Goal: Information Seeking & Learning: Check status

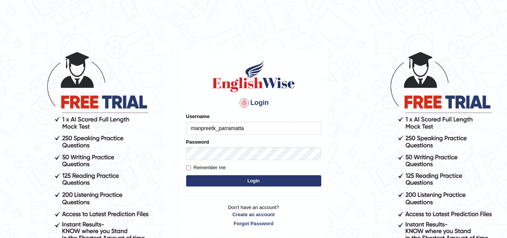
type input "manpreetk_parramatta"
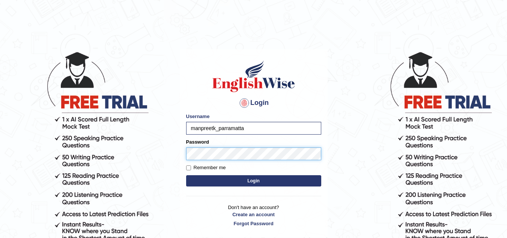
click at [186, 175] on button "Login" at bounding box center [253, 180] width 135 height 11
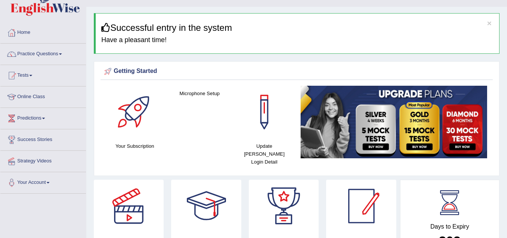
scroll to position [30, 0]
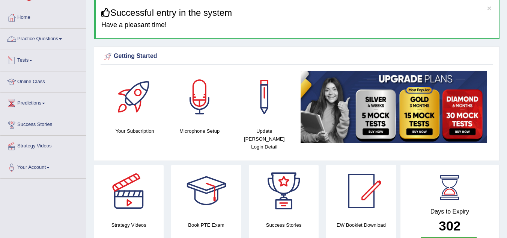
click at [41, 46] on link "Practice Questions" at bounding box center [43, 38] width 86 height 19
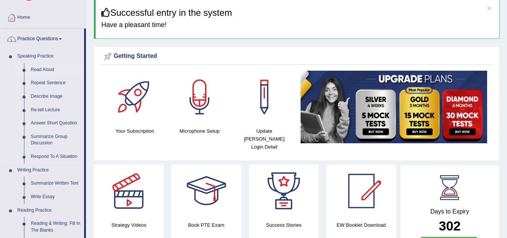
click at [47, 69] on link "Read Aloud" at bounding box center [55, 70] width 57 height 14
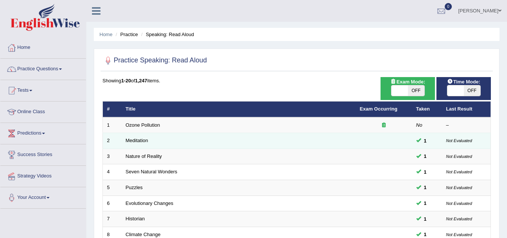
click at [377, 142] on td at bounding box center [384, 141] width 56 height 16
click at [434, 139] on td "1" at bounding box center [427, 141] width 30 height 16
click at [433, 139] on td "1" at bounding box center [427, 141] width 30 height 16
click at [159, 143] on td "Meditation" at bounding box center [239, 141] width 234 height 16
click at [142, 141] on link "Meditation" at bounding box center [137, 140] width 23 height 6
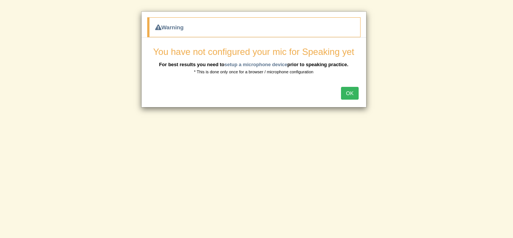
click at [348, 92] on button "OK" at bounding box center [349, 93] width 17 height 13
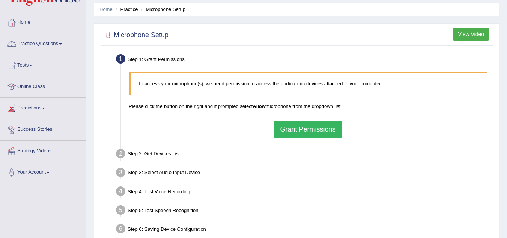
scroll to position [25, 0]
click at [318, 135] on button "Grant Permissions" at bounding box center [308, 129] width 68 height 17
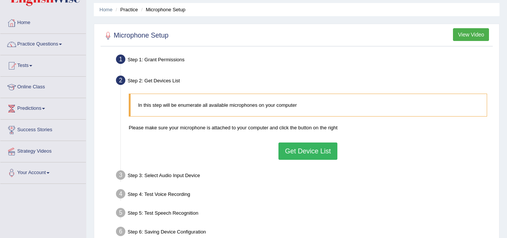
click at [315, 153] on button "Get Device List" at bounding box center [308, 150] width 59 height 17
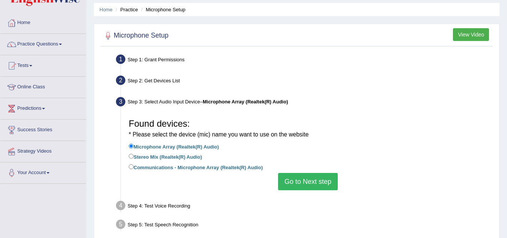
click at [310, 181] on button "Go to Next step" at bounding box center [308, 181] width 60 height 17
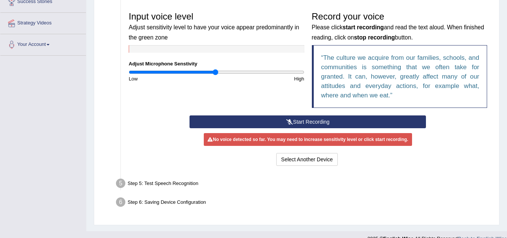
scroll to position [165, 0]
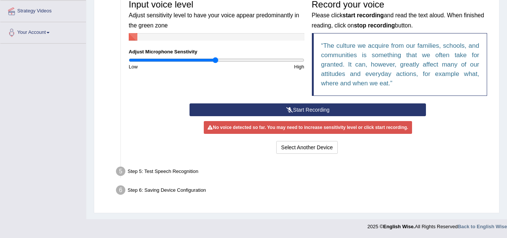
click at [351, 107] on button "Start Recording" at bounding box center [308, 109] width 237 height 13
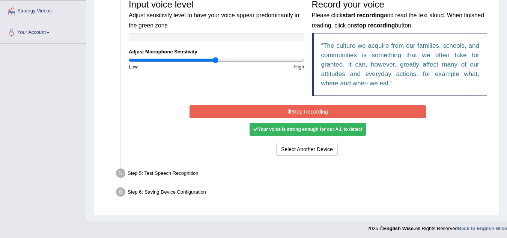
click at [335, 111] on button "Stop Recording" at bounding box center [308, 111] width 237 height 13
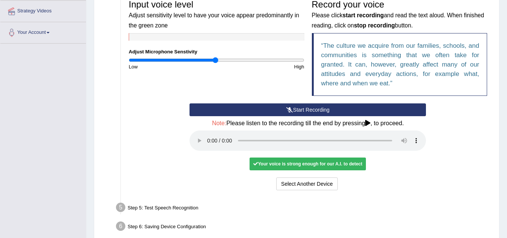
scroll to position [201, 0]
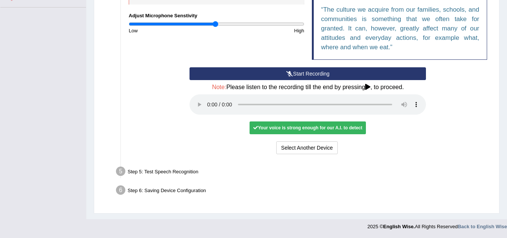
click at [183, 173] on div "Step 5: Test Speech Recognition" at bounding box center [304, 172] width 383 height 17
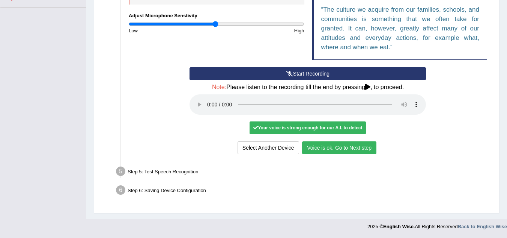
click at [357, 145] on button "Voice is ok. Go to Next step" at bounding box center [339, 147] width 74 height 13
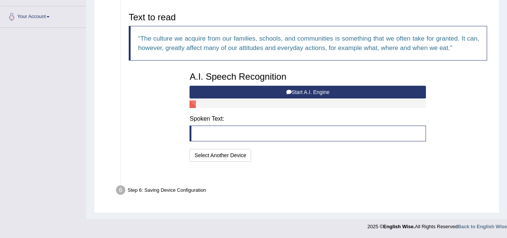
scroll to position [162, 0]
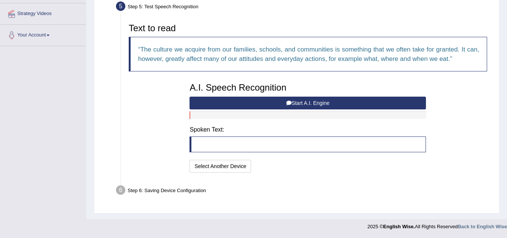
click at [250, 146] on blockquote at bounding box center [308, 144] width 237 height 16
click at [303, 104] on button "Start A.I. Engine" at bounding box center [308, 103] width 237 height 13
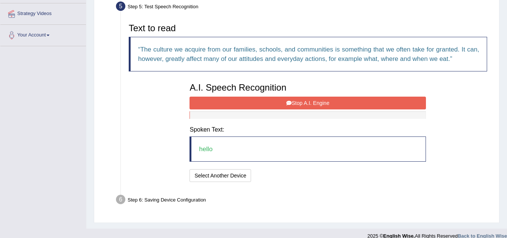
click at [299, 102] on button "Stop A.I. Engine" at bounding box center [308, 103] width 237 height 13
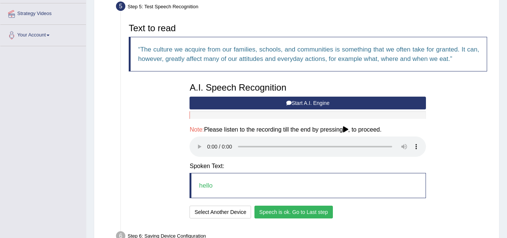
click at [273, 211] on button "Speech is ok. Go to Last step" at bounding box center [294, 211] width 78 height 13
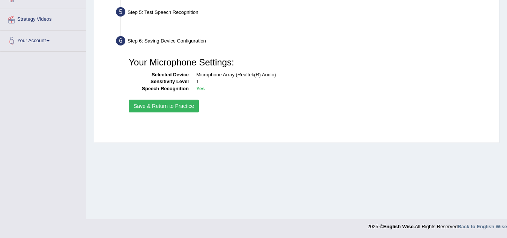
scroll to position [157, 0]
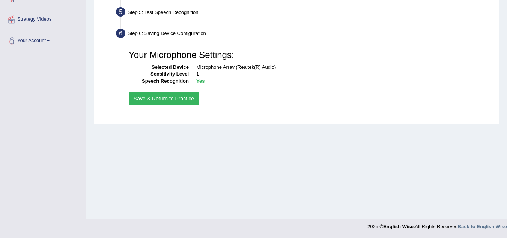
click at [187, 98] on button "Save & Return to Practice" at bounding box center [164, 98] width 70 height 13
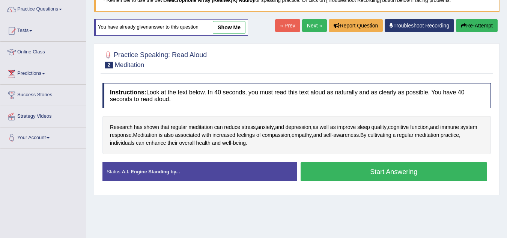
click at [242, 59] on div at bounding box center [297, 59] width 389 height 23
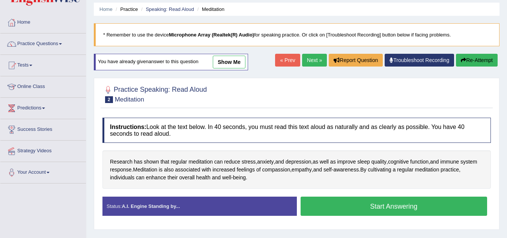
scroll to position [21, 0]
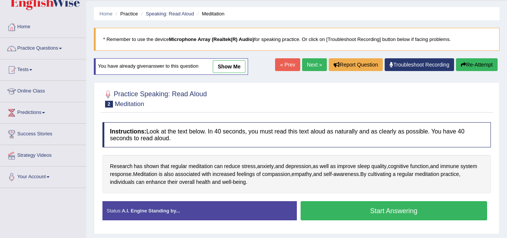
click at [237, 66] on link "show me" at bounding box center [229, 66] width 33 height 13
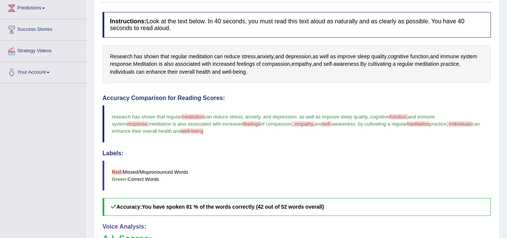
scroll to position [125, 0]
drag, startPoint x: 141, startPoint y: 126, endPoint x: 217, endPoint y: 124, distance: 75.9
click at [217, 124] on span "meditation is also associated with increased" at bounding box center [196, 124] width 95 height 6
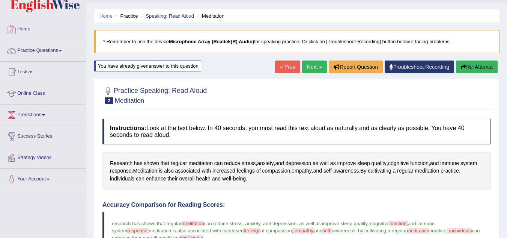
scroll to position [0, 0]
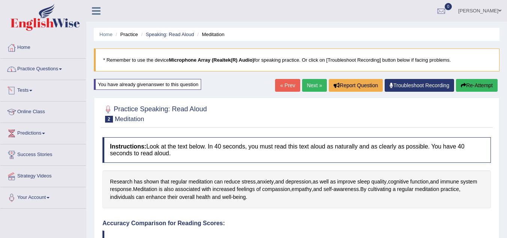
click at [31, 94] on link "Tests" at bounding box center [43, 89] width 86 height 19
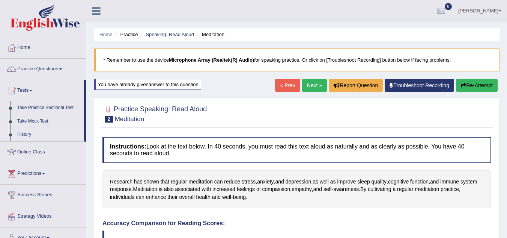
click at [29, 133] on link "History" at bounding box center [49, 135] width 70 height 14
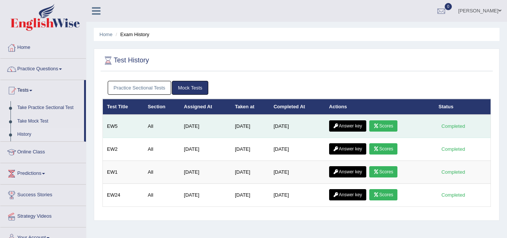
click at [356, 122] on link "Answer key" at bounding box center [347, 125] width 37 height 11
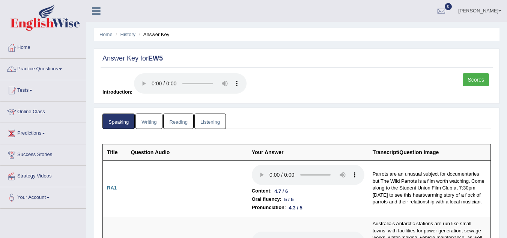
click at [472, 79] on link "Scores" at bounding box center [476, 79] width 26 height 13
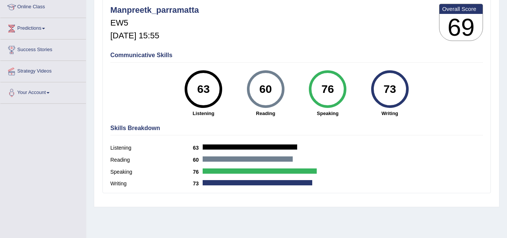
scroll to position [105, 0]
